Goal: Task Accomplishment & Management: Manage account settings

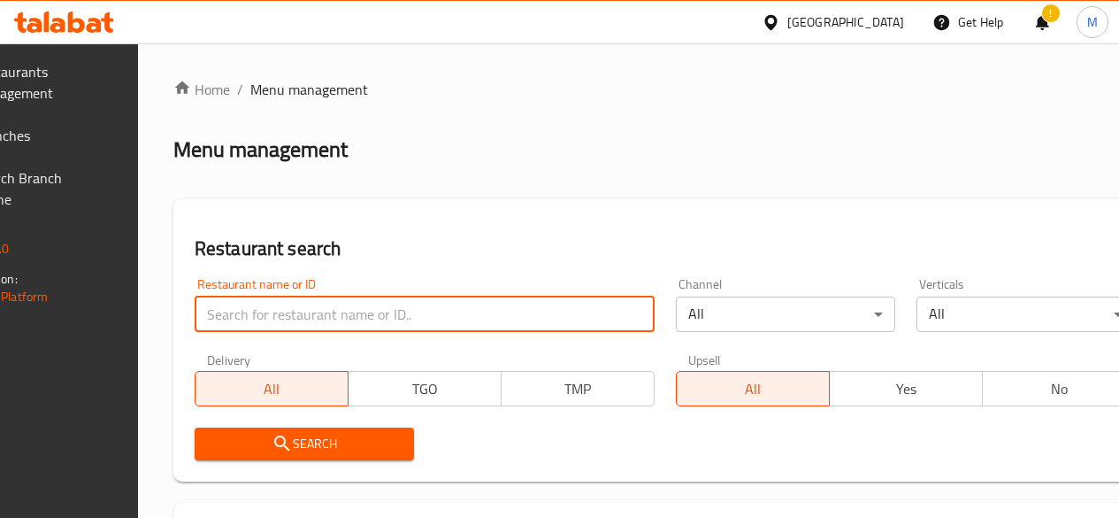
scroll to position [24, 0]
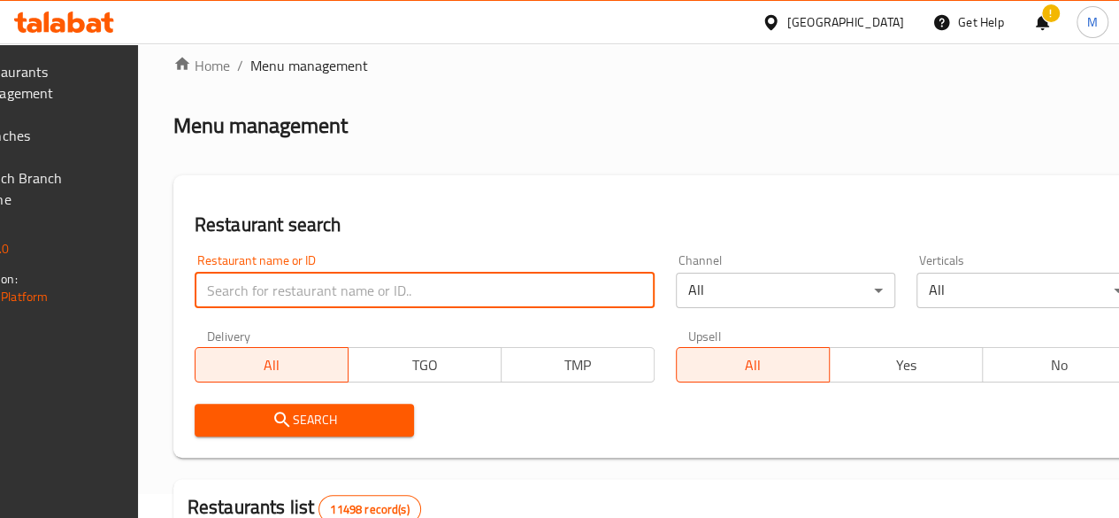
click at [355, 293] on input "search" at bounding box center [425, 289] width 460 height 35
type input "[PERSON_NAME]"
click button "Search" at bounding box center [304, 419] width 219 height 33
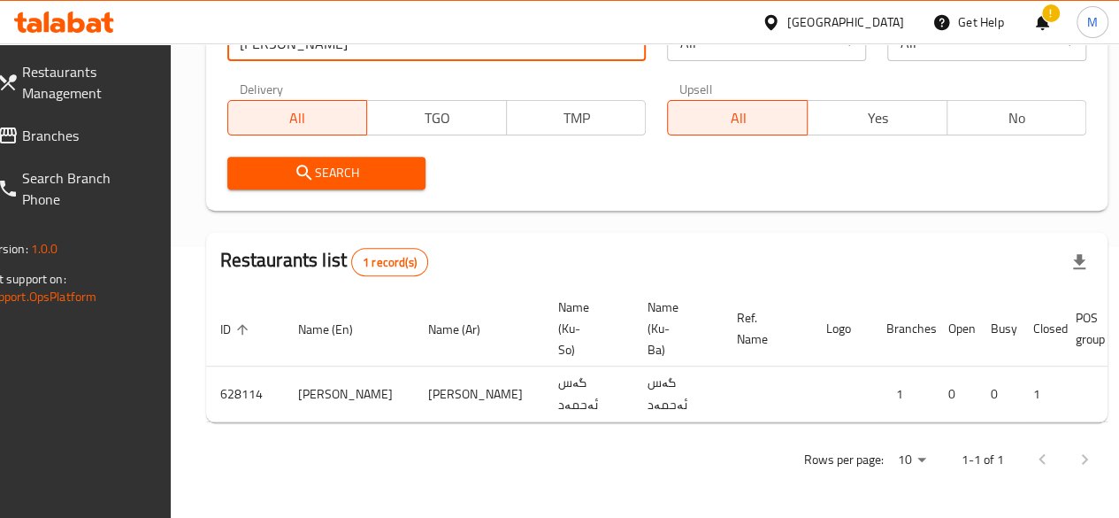
scroll to position [284, 0]
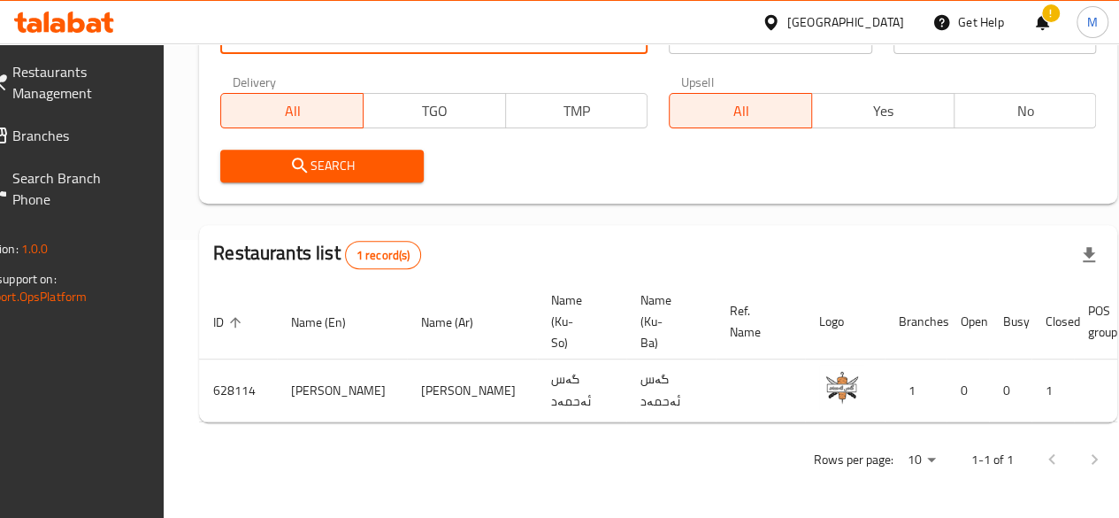
drag, startPoint x: 989, startPoint y: 388, endPoint x: 513, endPoint y: 559, distance: 505.7
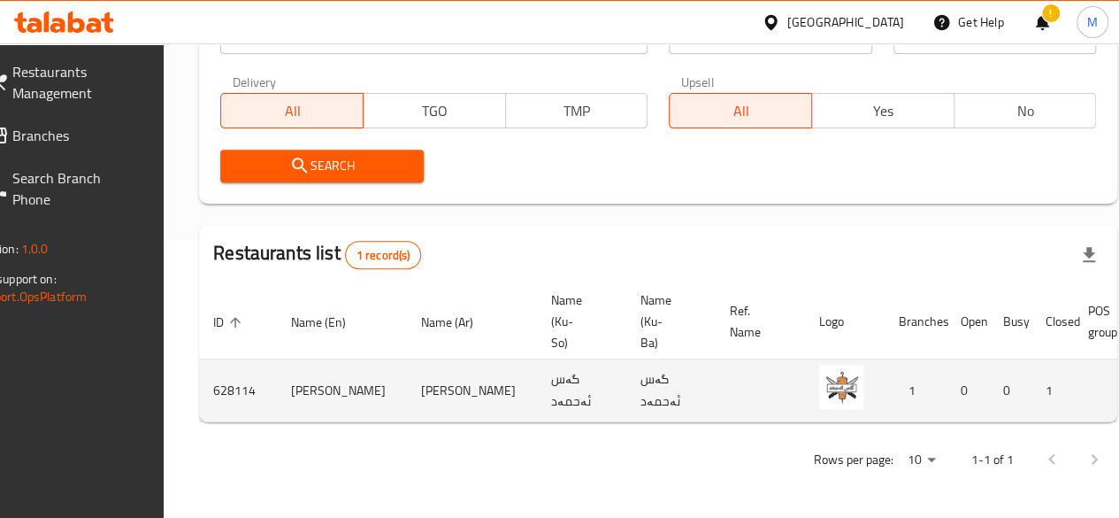
click at [885, 408] on td "1" at bounding box center [916, 390] width 62 height 63
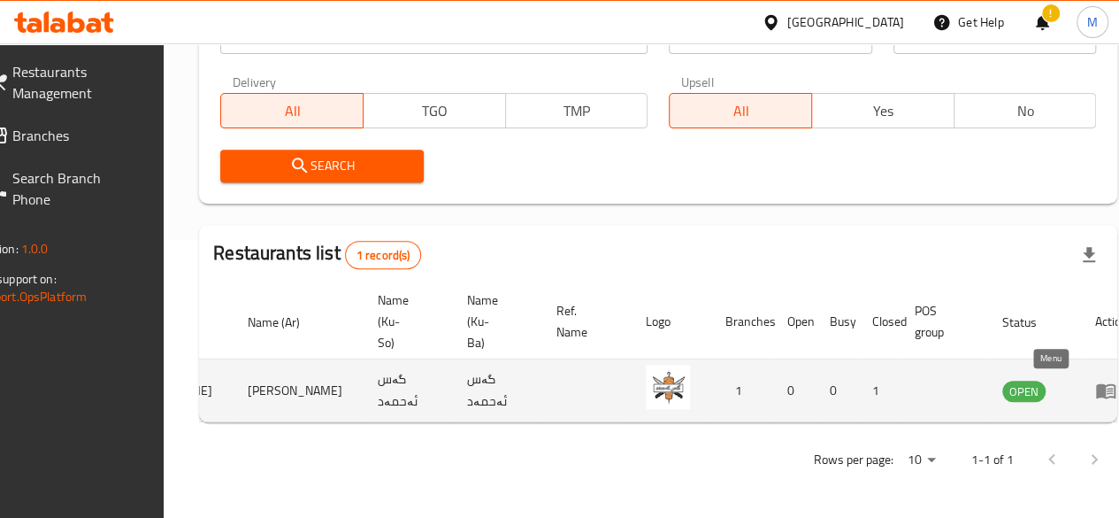
click at [1096, 384] on icon "enhanced table" at bounding box center [1105, 391] width 19 height 15
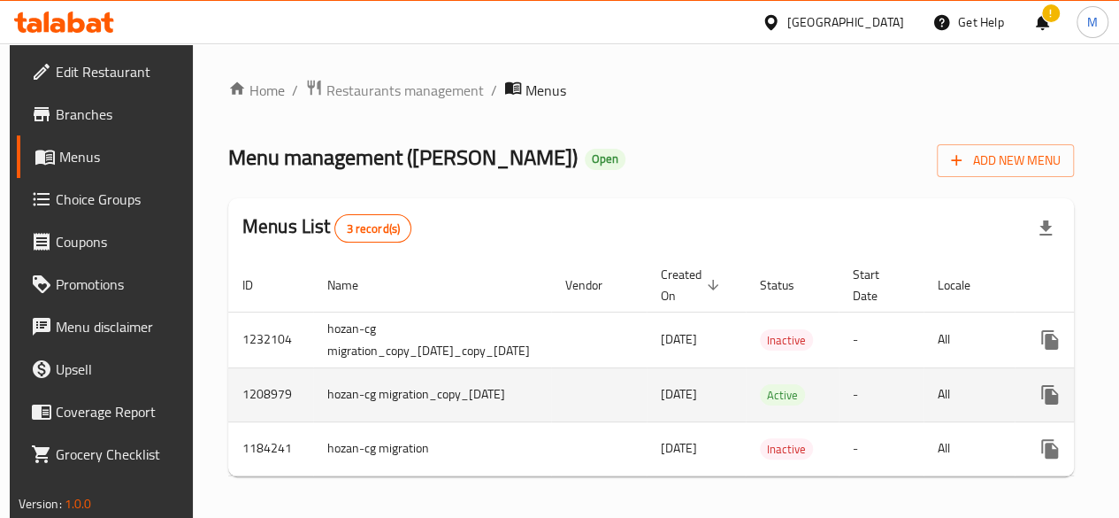
scroll to position [0, 180]
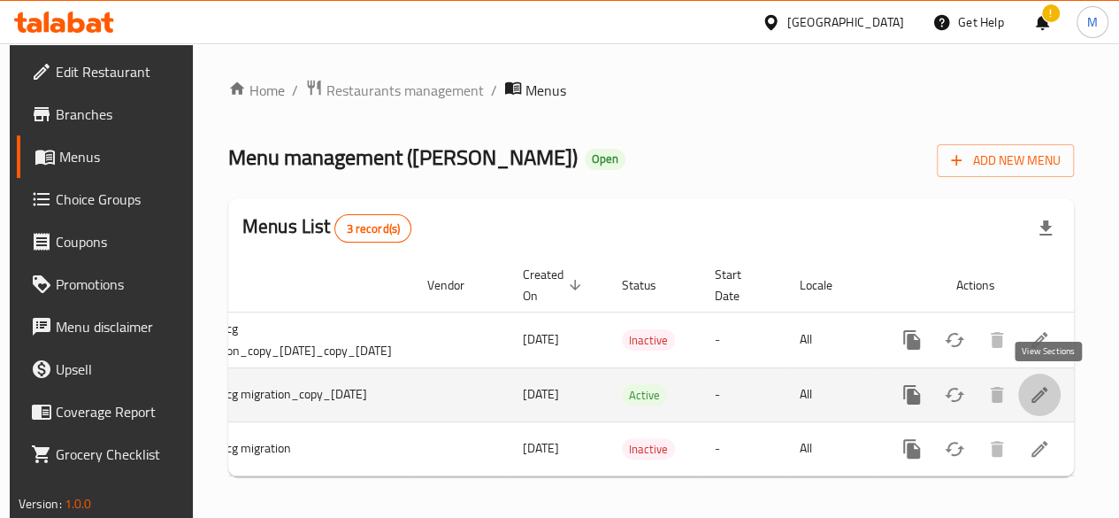
click at [1046, 392] on icon "enhanced table" at bounding box center [1039, 394] width 21 height 21
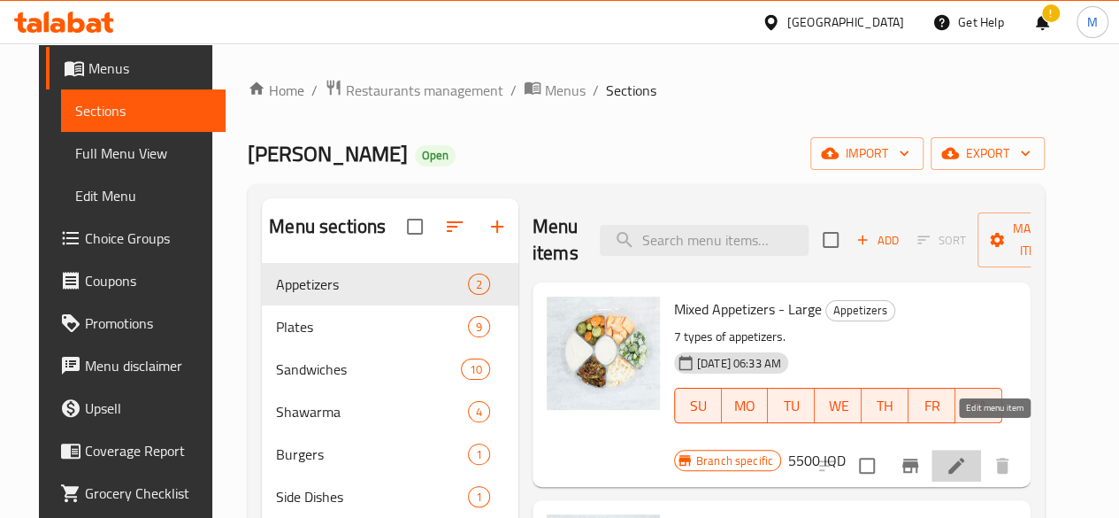
click at [964, 457] on icon at bounding box center [956, 465] width 16 height 16
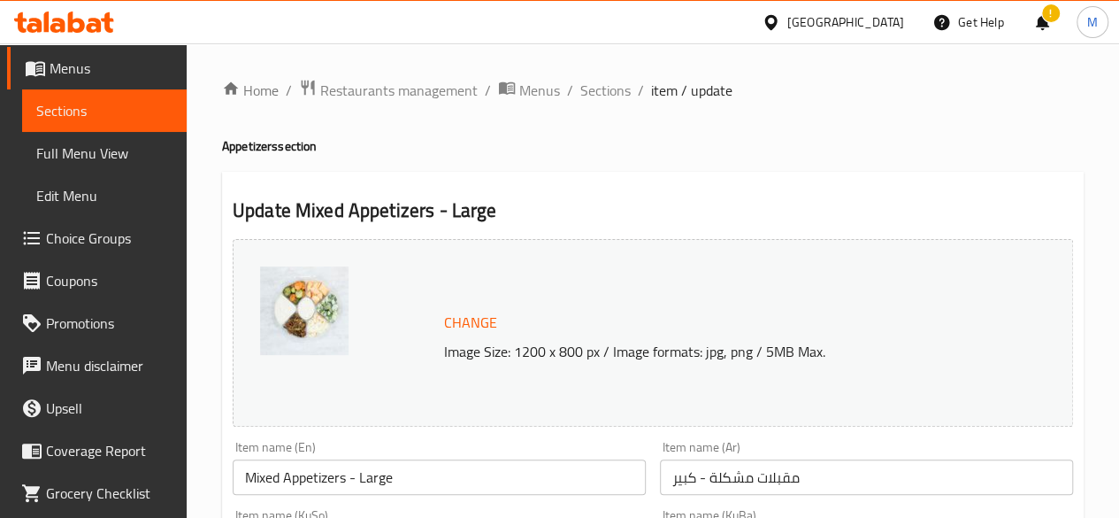
click at [666, 89] on span "item / update" at bounding box center [691, 90] width 81 height 21
click at [614, 88] on span "Sections" at bounding box center [605, 90] width 50 height 21
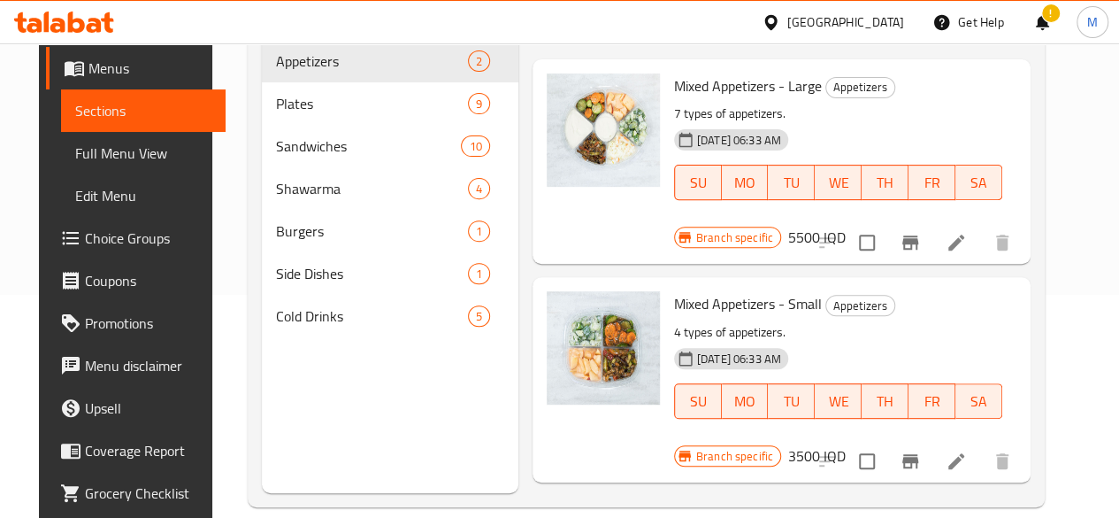
scroll to position [248, 0]
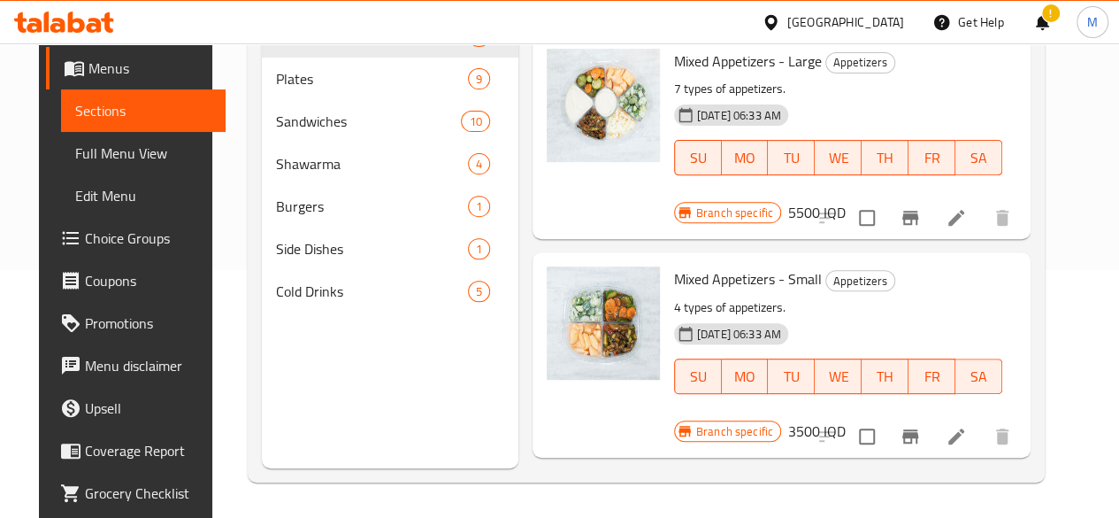
click at [96, 199] on span "Edit Menu" at bounding box center [143, 195] width 136 height 21
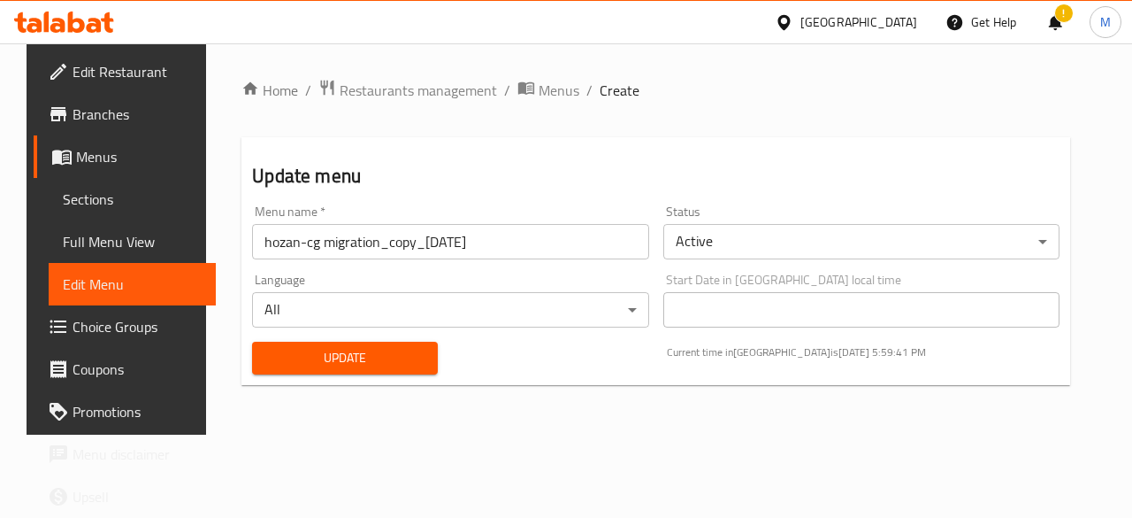
click at [90, 75] on span "Edit Restaurant" at bounding box center [137, 71] width 129 height 21
